Goal: Task Accomplishment & Management: Manage account settings

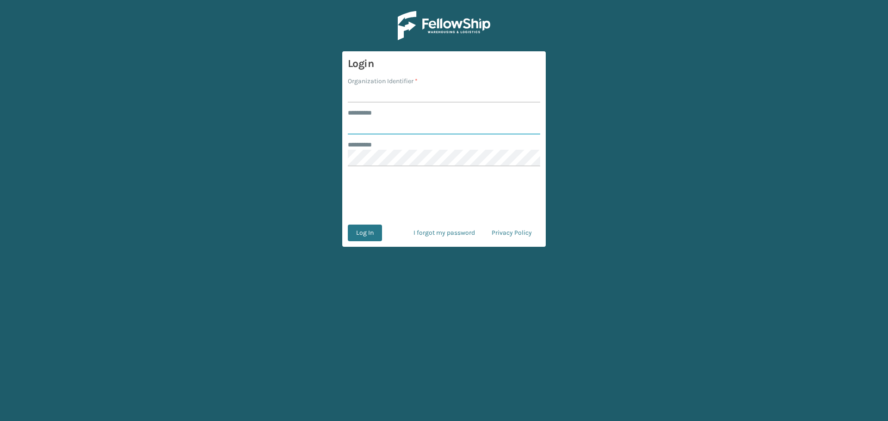
type input "********"
click at [458, 92] on input "Organization Identifier *" at bounding box center [444, 94] width 192 height 17
type input "MilliardLV"
click at [379, 229] on button "Log In" at bounding box center [365, 233] width 34 height 17
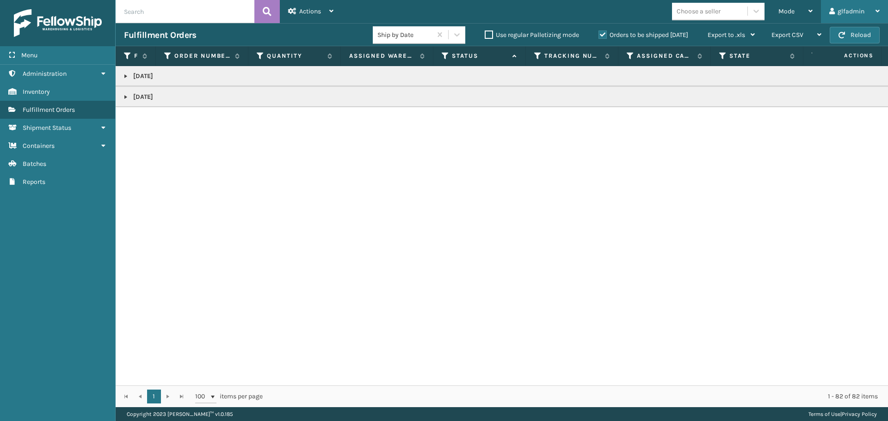
click at [838, 11] on div "glfadmin" at bounding box center [855, 11] width 50 height 23
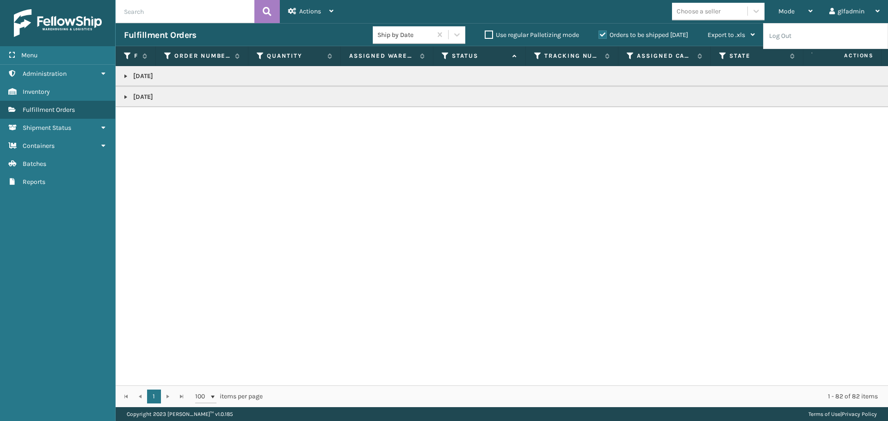
click at [728, 159] on div "[DATE] [DATE]" at bounding box center [502, 226] width 773 height 320
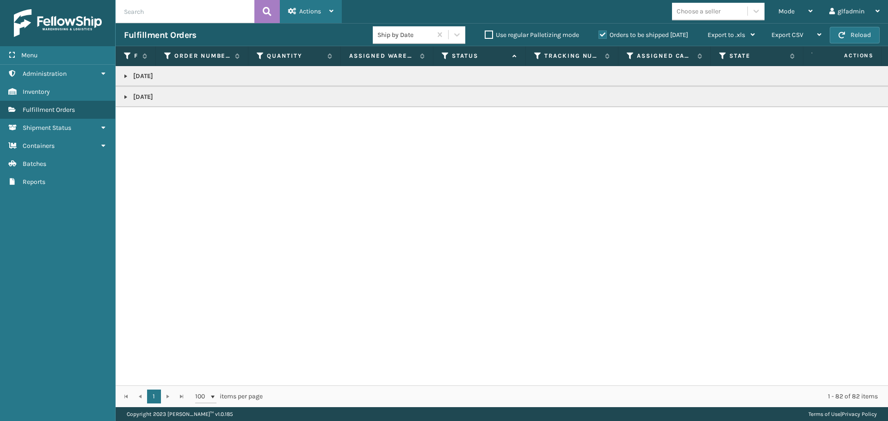
click at [301, 5] on div "Actions" at bounding box center [310, 11] width 45 height 23
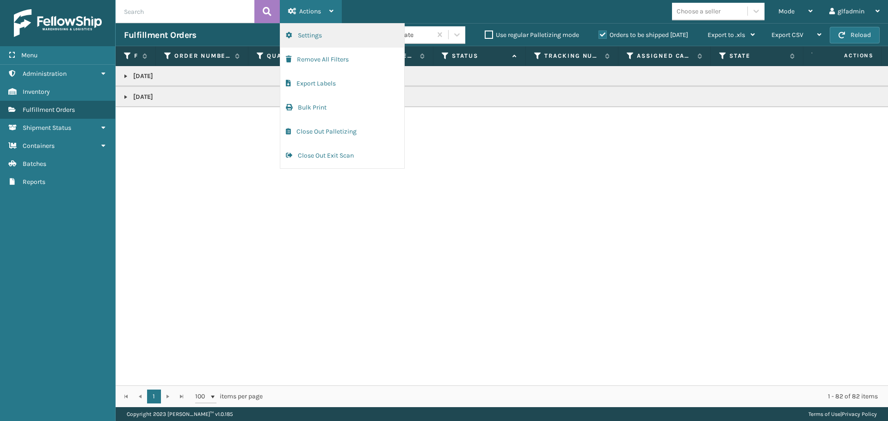
click at [313, 33] on button "Settings" at bounding box center [342, 36] width 124 height 24
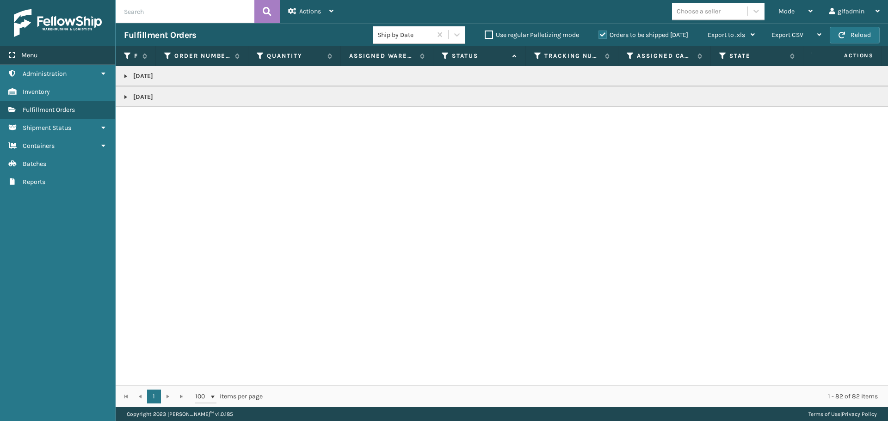
click at [36, 56] on span "Menu" at bounding box center [29, 55] width 16 height 8
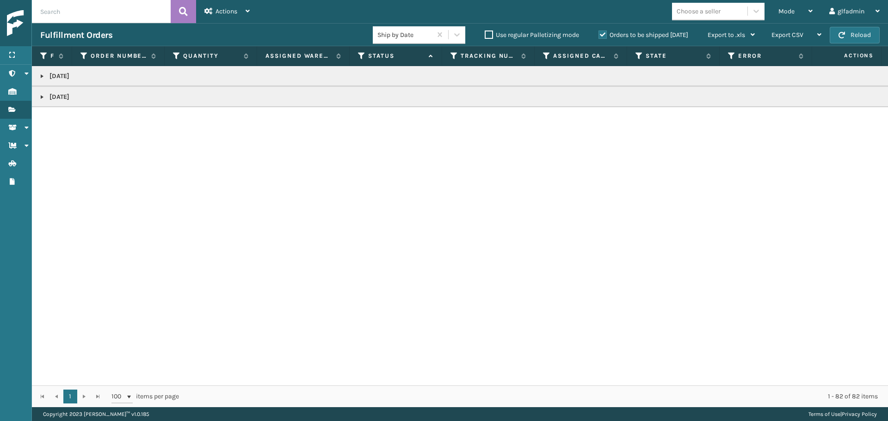
click at [33, 56] on th "Fulfillment Order Id" at bounding box center [52, 56] width 40 height 20
click at [28, 56] on div "Menu" at bounding box center [15, 55] width 31 height 19
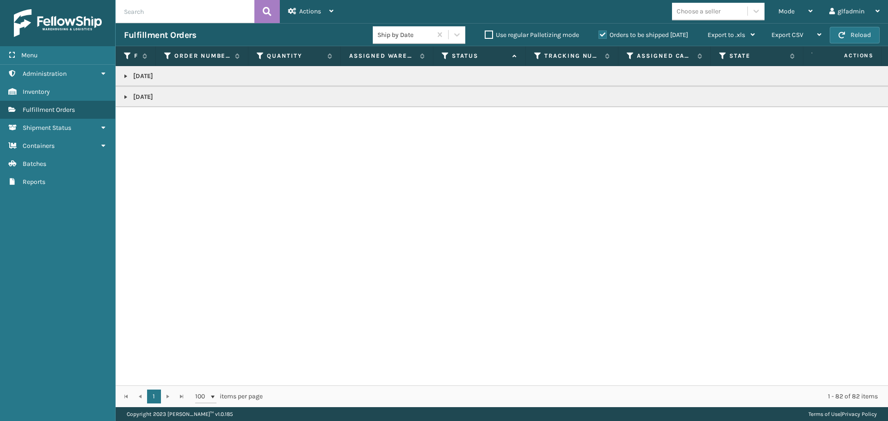
click at [65, 2] on div at bounding box center [57, 23] width 115 height 46
click at [67, 16] on img at bounding box center [58, 23] width 88 height 28
click at [335, 15] on div "Actions Settings Remove All Filters Export Labels Bulk Print Close Out Palletiz…" at bounding box center [311, 11] width 62 height 23
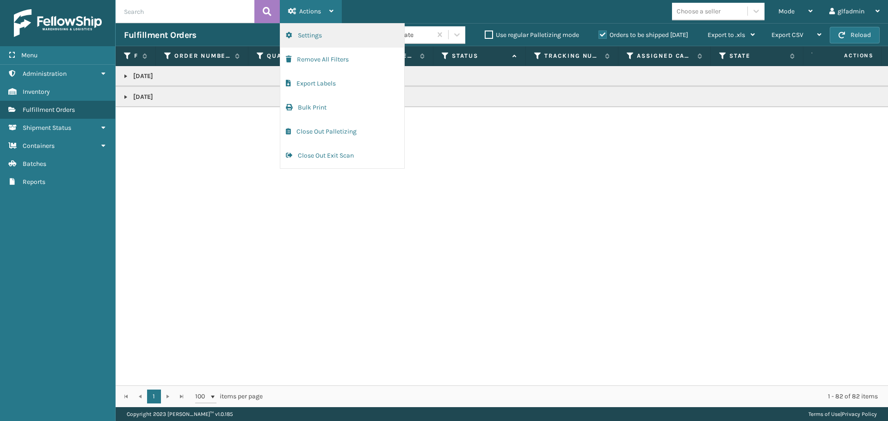
click at [324, 32] on button "Settings" at bounding box center [342, 36] width 124 height 24
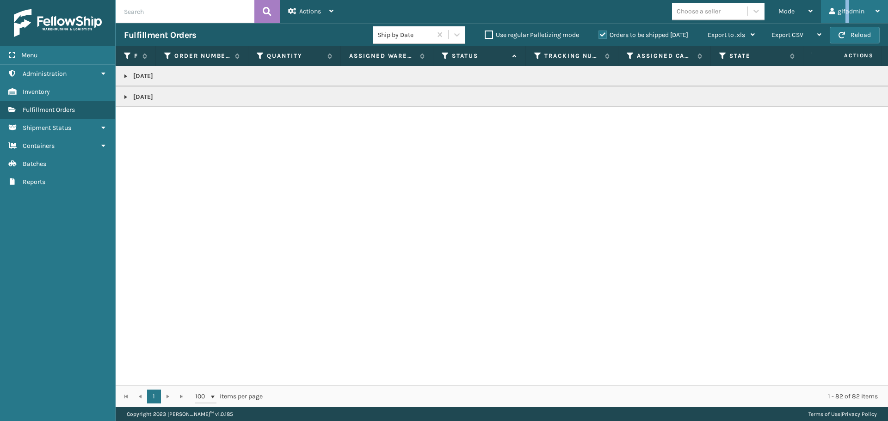
click at [848, 11] on div "glfadmin" at bounding box center [855, 11] width 50 height 23
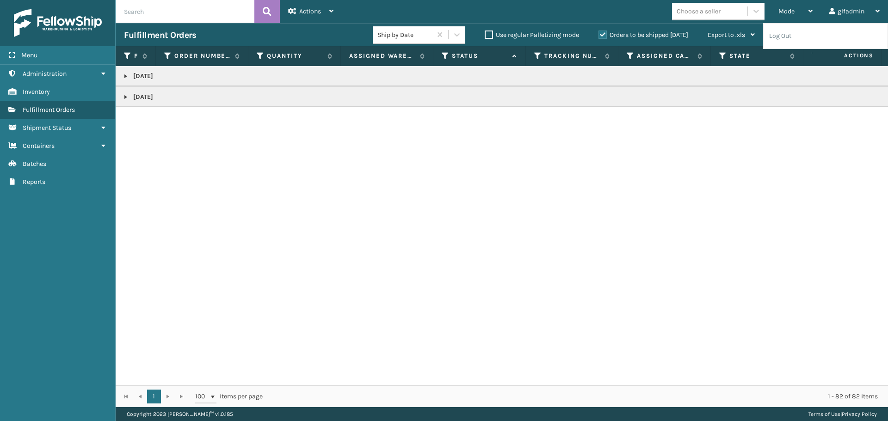
click at [768, 171] on div "[DATE] [DATE]" at bounding box center [502, 226] width 773 height 320
click at [858, 55] on span "Actions" at bounding box center [847, 55] width 64 height 15
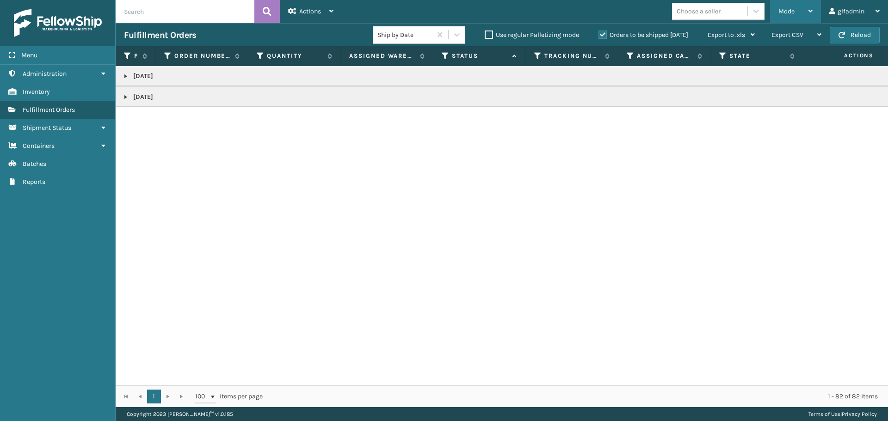
click at [811, 13] on icon at bounding box center [811, 11] width 4 height 6
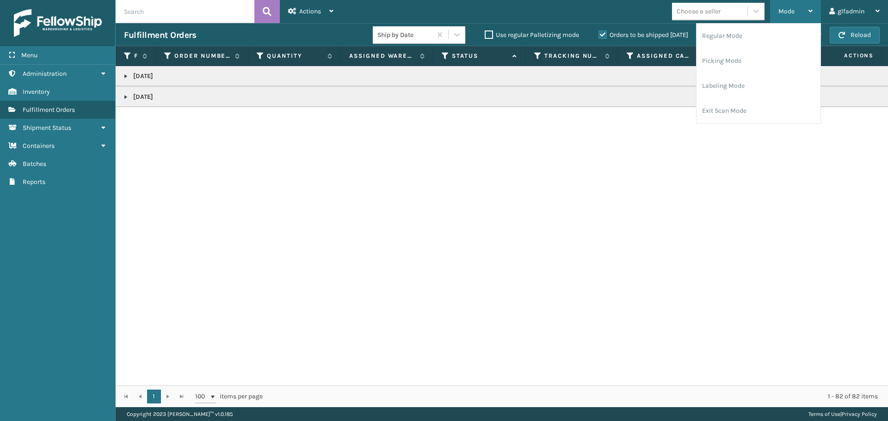
click at [811, 13] on icon at bounding box center [811, 11] width 4 height 6
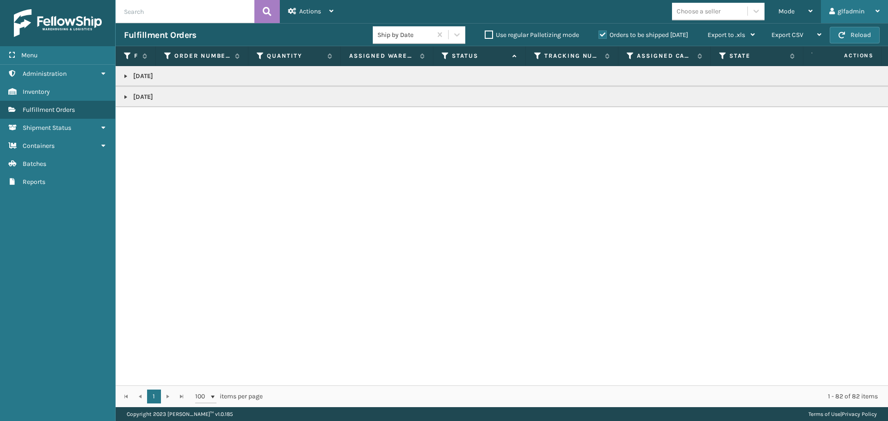
click at [880, 12] on div "glfadmin Log Out" at bounding box center [854, 11] width 67 height 23
click at [576, 198] on div "[DATE] [DATE]" at bounding box center [502, 226] width 773 height 320
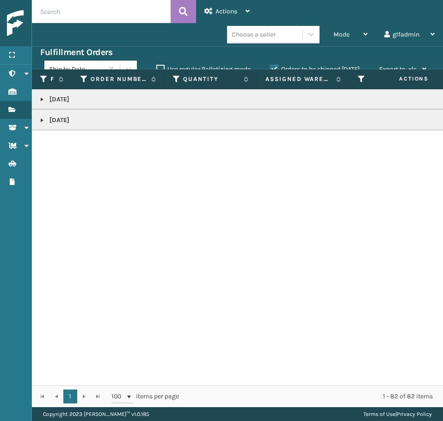
click at [248, 221] on div "[DATE] [DATE]" at bounding box center [237, 237] width 411 height 296
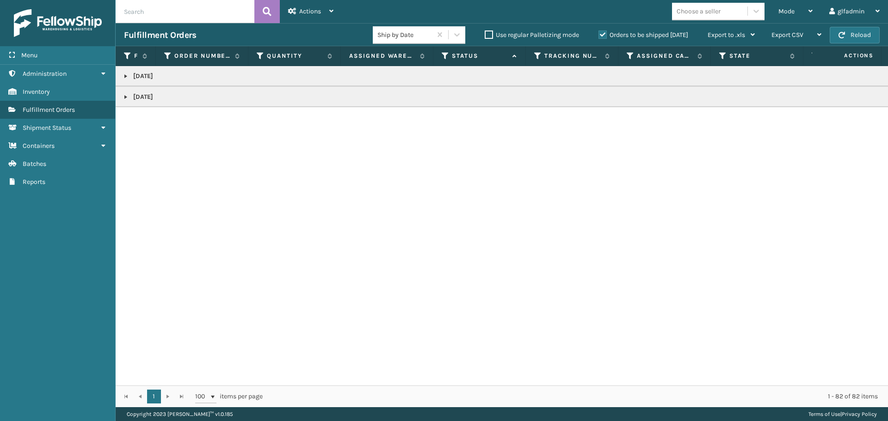
click at [127, 81] on td "[DATE]" at bounding box center [574, 76] width 917 height 20
click at [127, 76] on link at bounding box center [125, 76] width 7 height 7
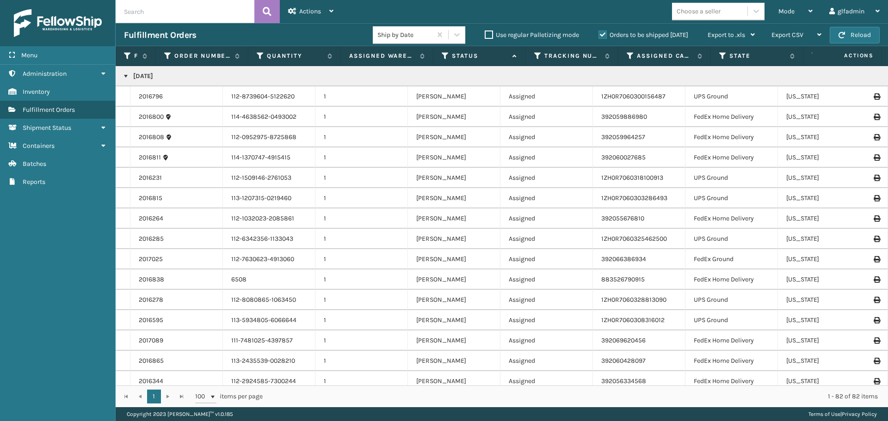
click at [123, 76] on link at bounding box center [125, 76] width 7 height 7
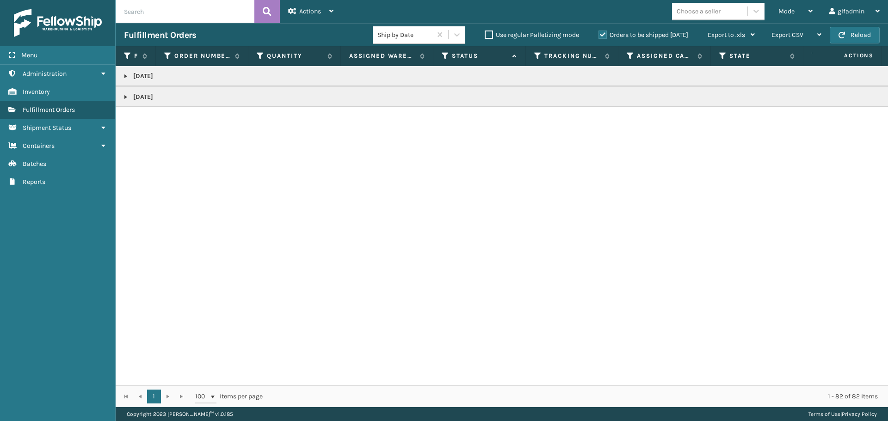
click at [128, 99] on link at bounding box center [125, 96] width 7 height 7
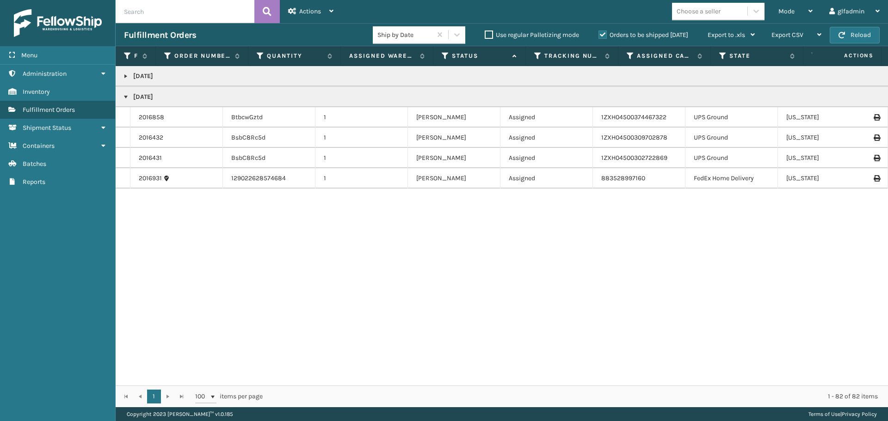
click at [128, 99] on link at bounding box center [125, 96] width 7 height 7
